Goal: Check status: Check status

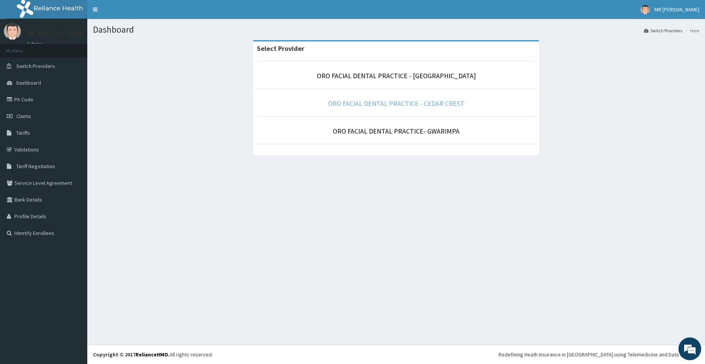
click at [393, 104] on link "ORO FACIAL DENTAL PRACTICE - CEDAR CREST" at bounding box center [396, 103] width 137 height 9
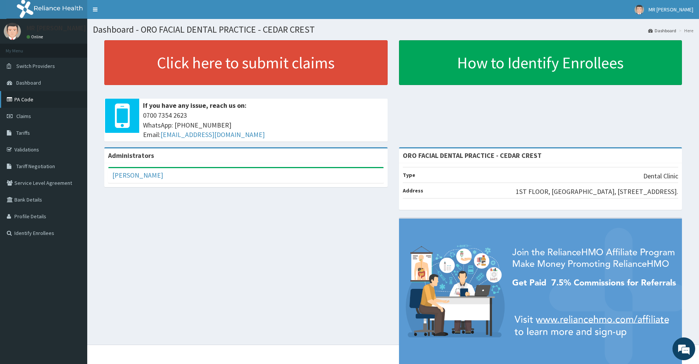
click at [27, 104] on link "PA Code" at bounding box center [43, 99] width 87 height 17
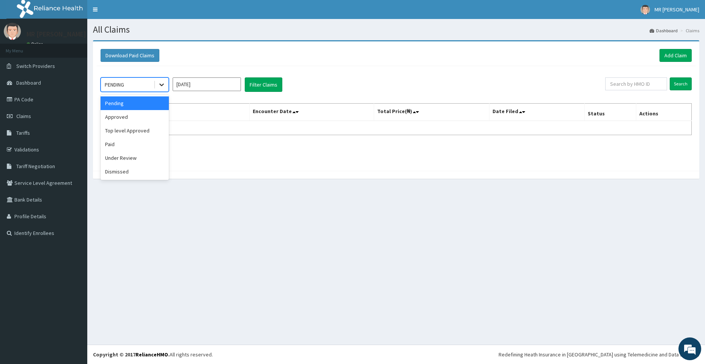
click at [162, 83] on icon at bounding box center [162, 85] width 8 height 8
click at [152, 117] on div "Approved" at bounding box center [135, 117] width 68 height 14
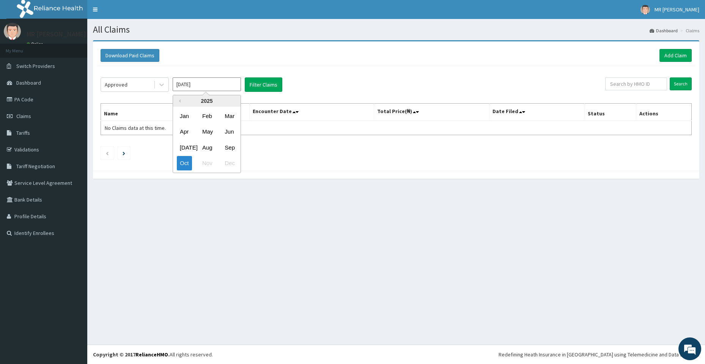
click at [200, 90] on input "[DATE]" at bounding box center [207, 84] width 68 height 14
click at [232, 148] on div "Sep" at bounding box center [229, 147] width 15 height 14
type input "[DATE]"
click at [259, 83] on button "Filter Claims" at bounding box center [264, 84] width 38 height 14
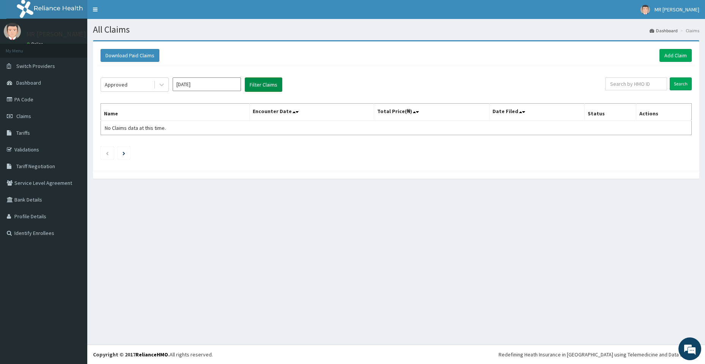
click at [259, 83] on button "Filter Claims" at bounding box center [264, 84] width 38 height 14
click at [258, 83] on button "Filter Claims" at bounding box center [264, 84] width 38 height 14
click at [161, 87] on icon at bounding box center [162, 85] width 8 height 8
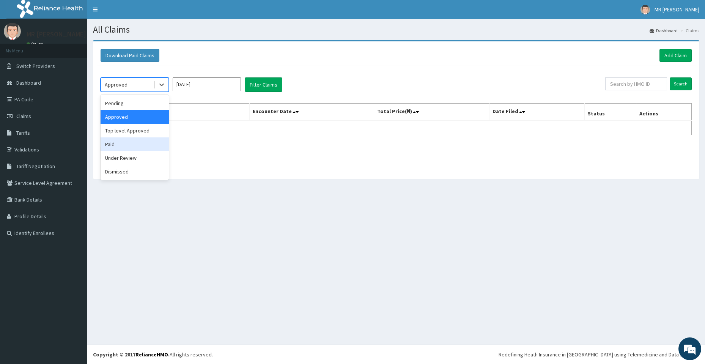
click at [160, 145] on div "Paid" at bounding box center [135, 144] width 68 height 14
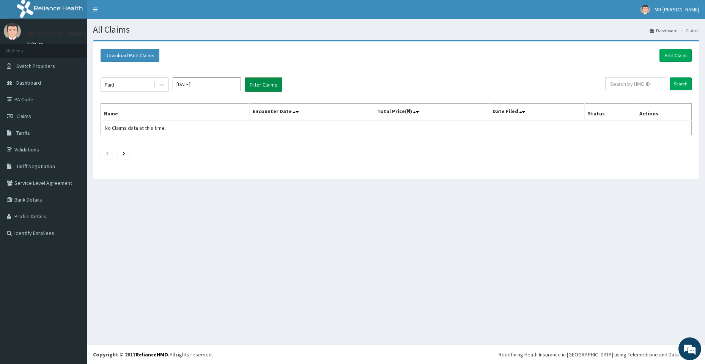
click at [253, 84] on button "Filter Claims" at bounding box center [264, 84] width 38 height 14
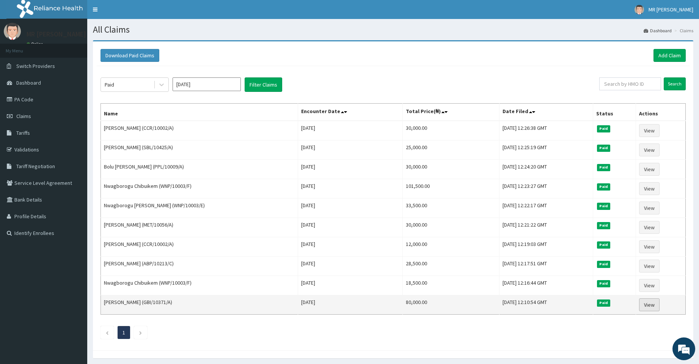
click at [647, 308] on link "View" at bounding box center [649, 304] width 20 height 13
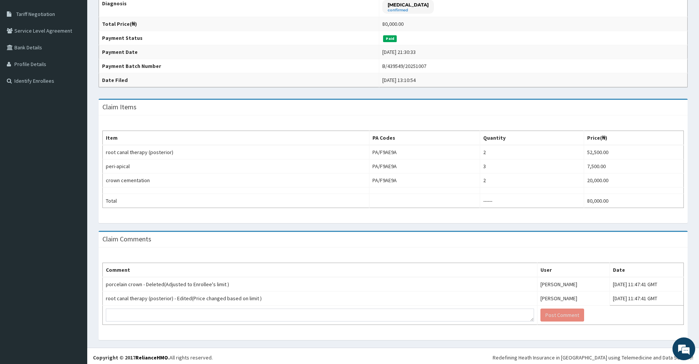
scroll to position [155, 0]
